Goal: Information Seeking & Learning: Learn about a topic

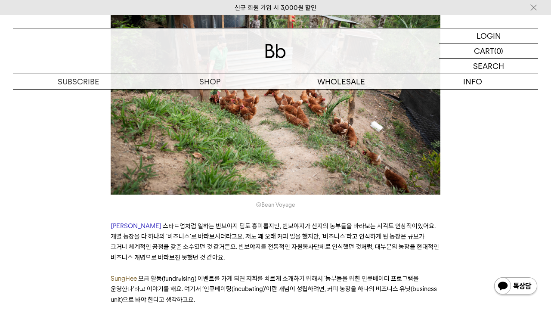
scroll to position [1653, 0]
drag, startPoint x: 294, startPoint y: 160, endPoint x: 261, endPoint y: 158, distance: 33.2
click at [261, 198] on icon "©Bean Voyage" at bounding box center [276, 203] width 330 height 11
copy span "Bean Voyage"
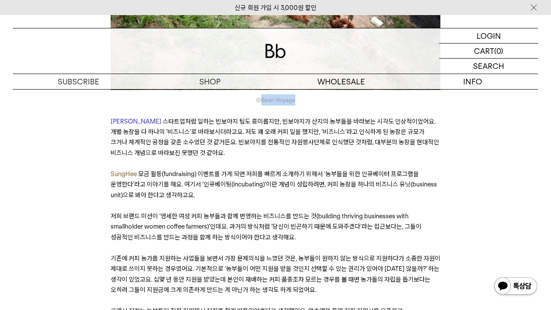
scroll to position [1759, 0]
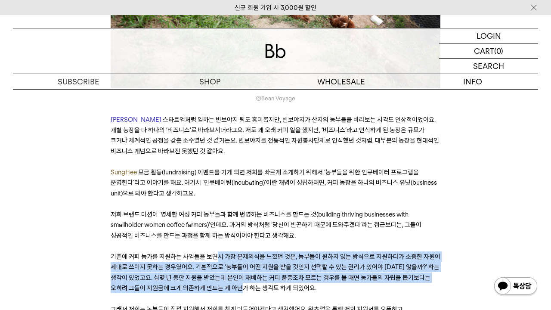
drag, startPoint x: 216, startPoint y: 203, endPoint x: 273, endPoint y: 239, distance: 67.0
click at [273, 251] on p "기존에 커피 농가를 지원하는 사업들을 보면서 가장 문제의식을 느꼈던 것은, 농부들이 원하지 않는 방식으로 지원하다가 소중한 자원이 제대로 쓰이…" at bounding box center [276, 272] width 330 height 42
click at [273, 274] on span "르는 경우를 볼 때면 농가들의 자립을 돕기보다는 오히려 그들이 지원금에 크게 의존하게 만드는 게 아닌가 하는 생각도 하게 되었어요." at bounding box center [271, 283] width 320 height 18
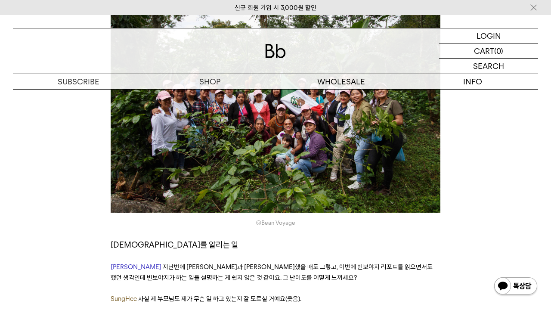
scroll to position [6827, 0]
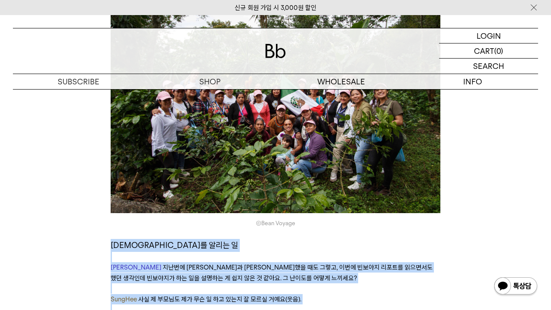
drag, startPoint x: 112, startPoint y: 103, endPoint x: 338, endPoint y: 254, distance: 272.1
copy div "lorem ips d Sitam cons adip elit se doe, tem inci utla etdol ma aliq enima mi v…"
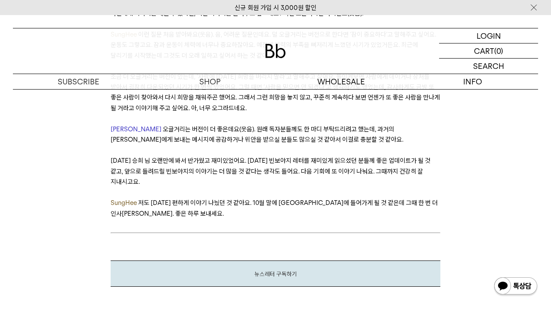
scroll to position [7774, 0]
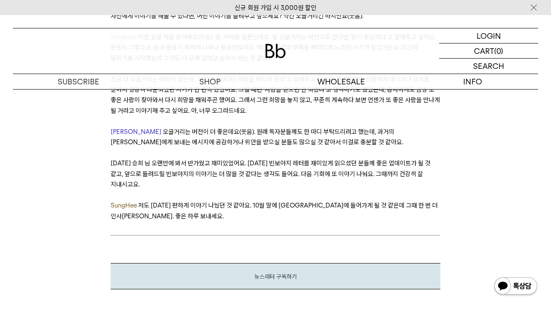
drag, startPoint x: 162, startPoint y: 214, endPoint x: 218, endPoint y: 215, distance: 56.4
copy span "[PERSON_NAME] [PERSON_NAME]"
